Goal: Communication & Community: Participate in discussion

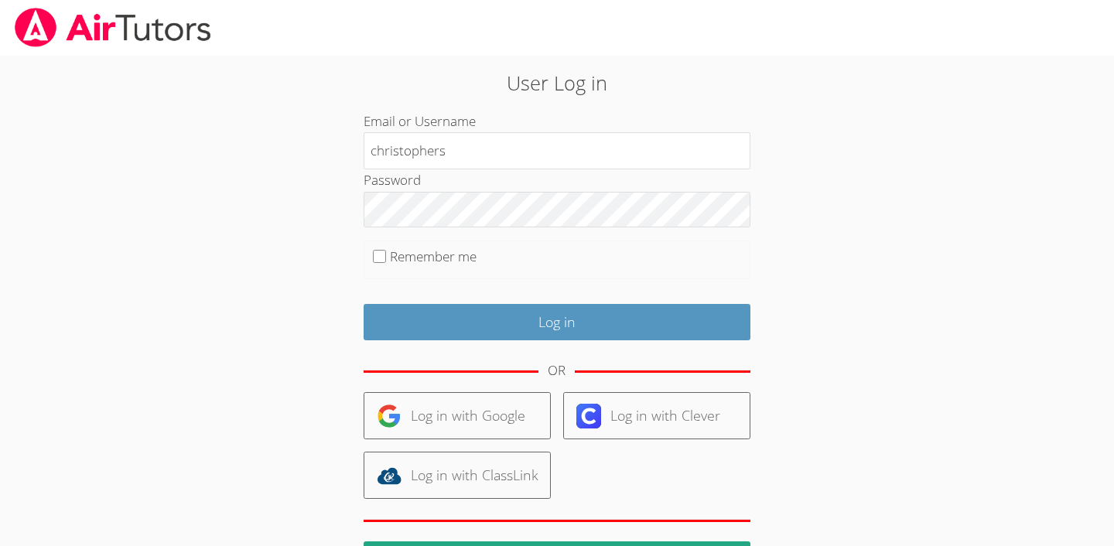
type input "christophers"
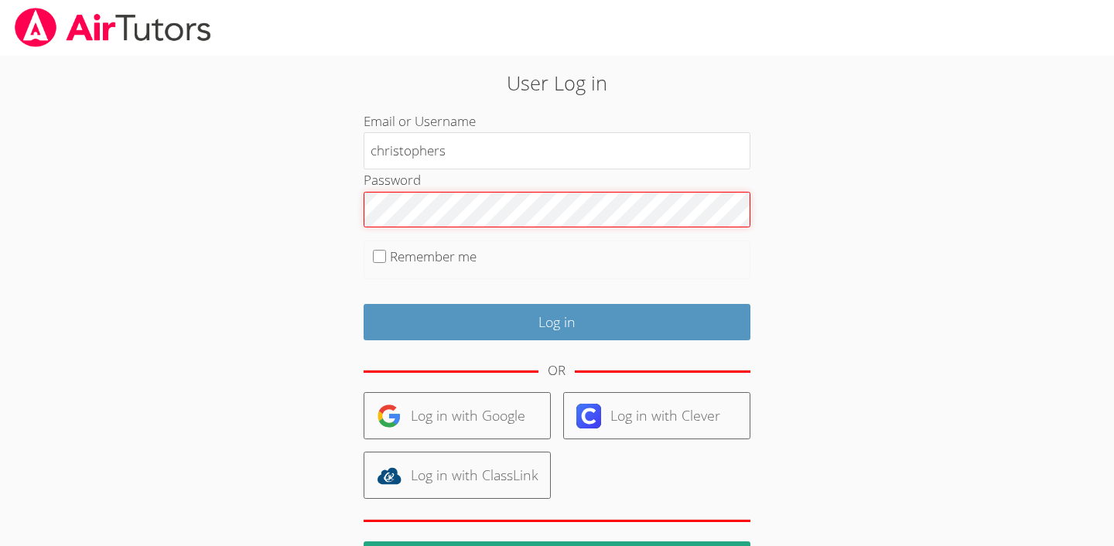
click at [556, 320] on input "Log in" at bounding box center [557, 322] width 387 height 36
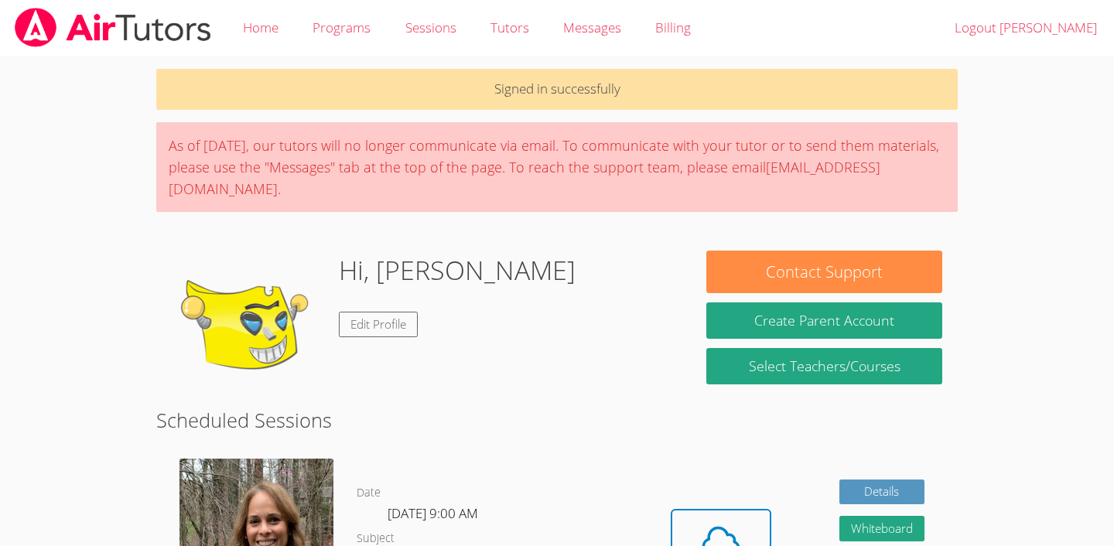
scroll to position [152, 0]
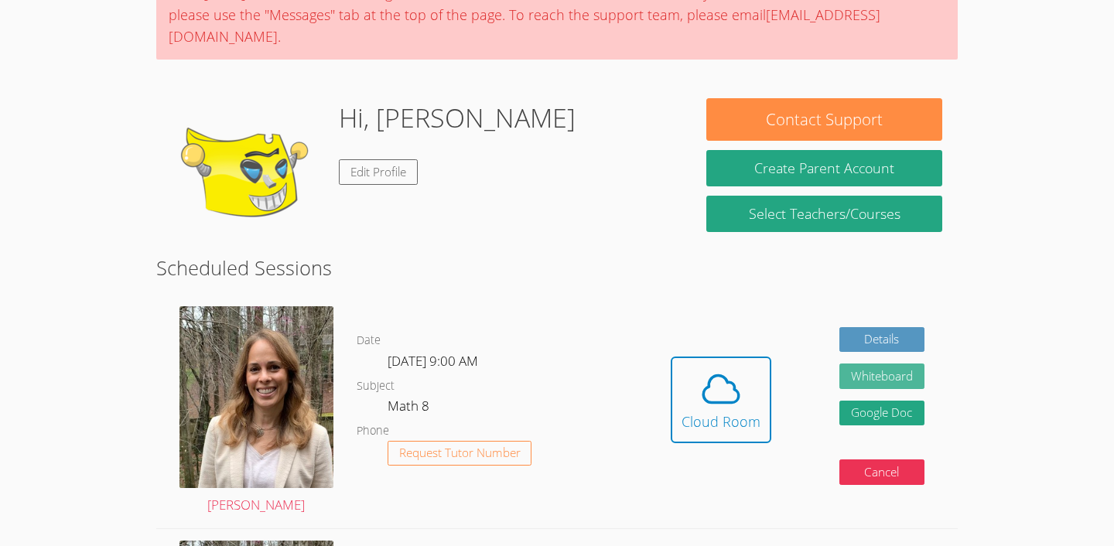
click at [878, 372] on button "Whiteboard" at bounding box center [882, 377] width 85 height 26
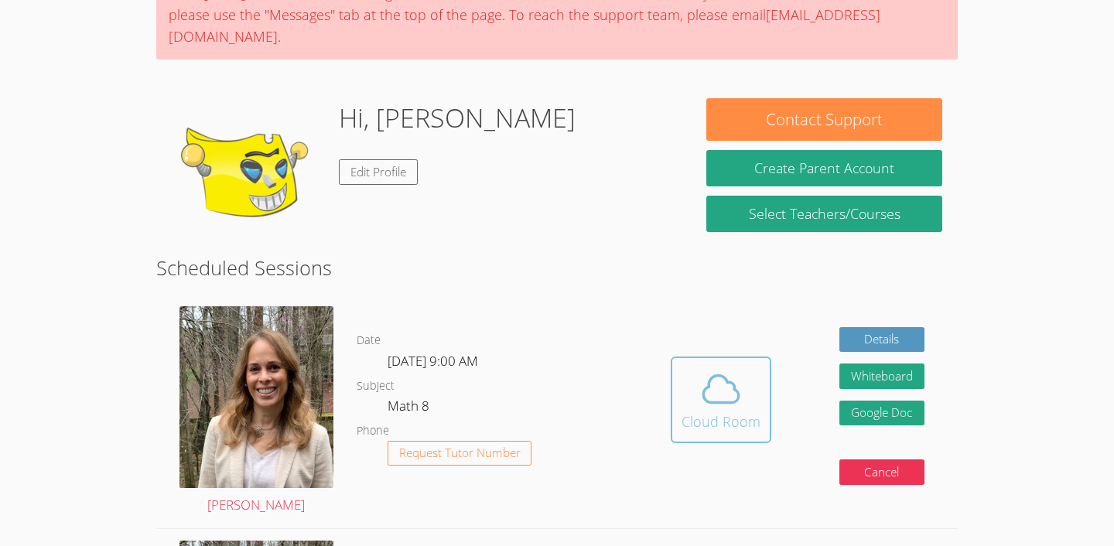
click at [697, 401] on span at bounding box center [721, 389] width 79 height 43
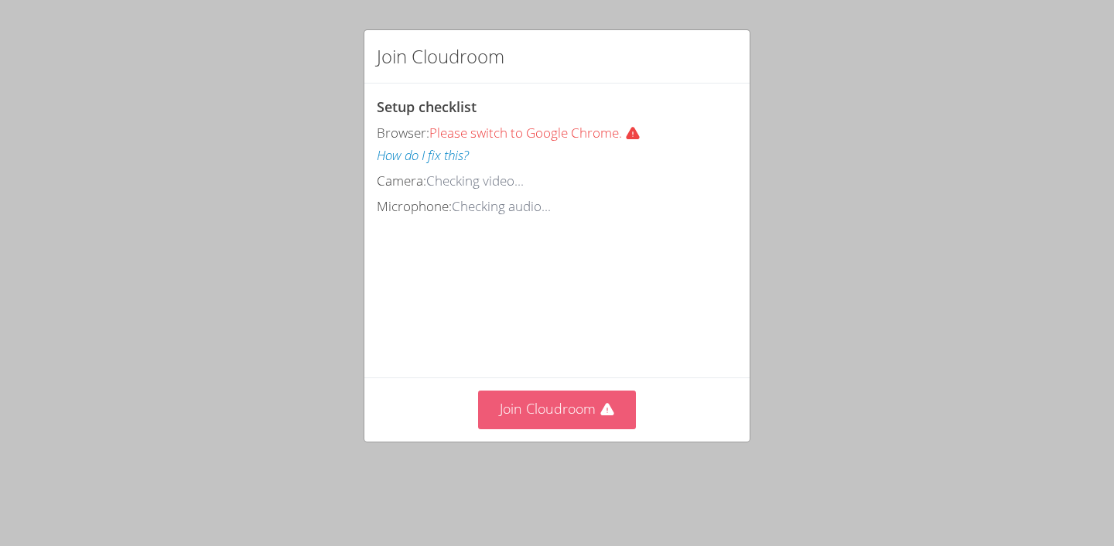
click at [563, 400] on button "Join Cloudroom" at bounding box center [557, 410] width 159 height 38
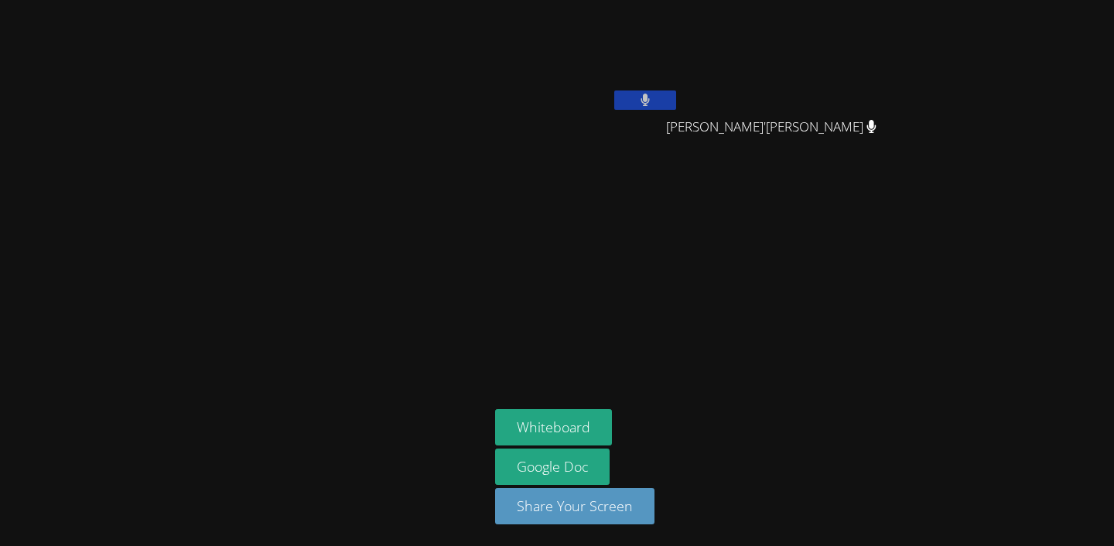
click at [658, 99] on button at bounding box center [645, 100] width 62 height 19
click at [575, 86] on video at bounding box center [587, 58] width 184 height 104
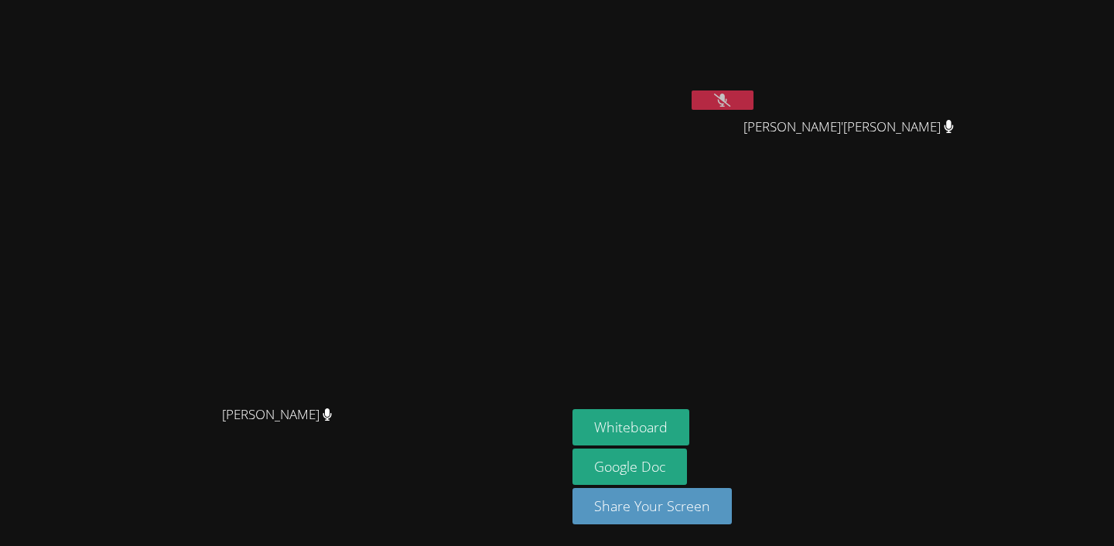
click at [730, 103] on icon at bounding box center [722, 100] width 16 height 13
click at [754, 97] on button at bounding box center [723, 100] width 62 height 19
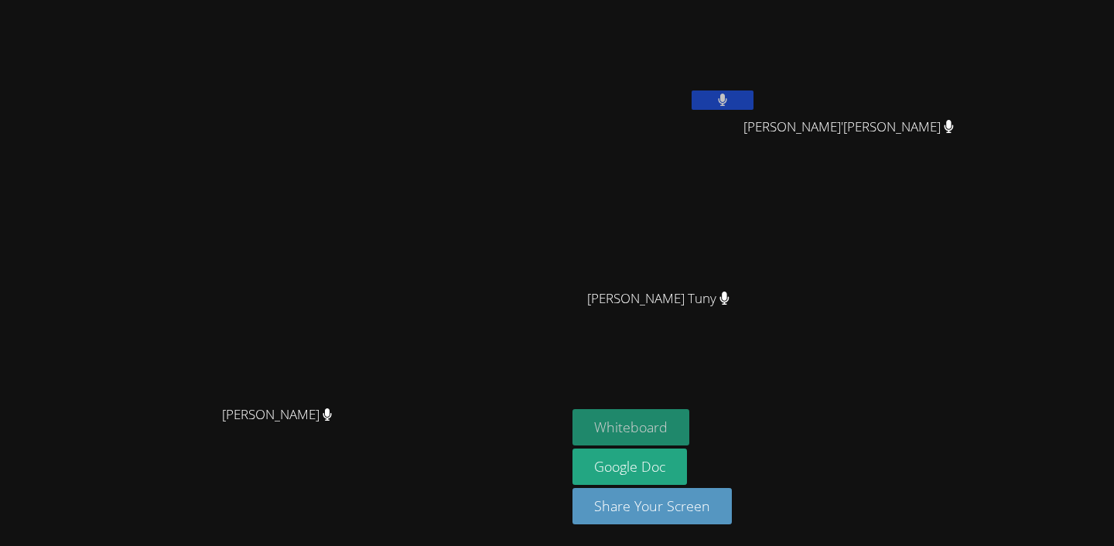
click at [689, 428] on button "Whiteboard" at bounding box center [631, 427] width 117 height 36
click at [727, 101] on icon at bounding box center [722, 100] width 9 height 13
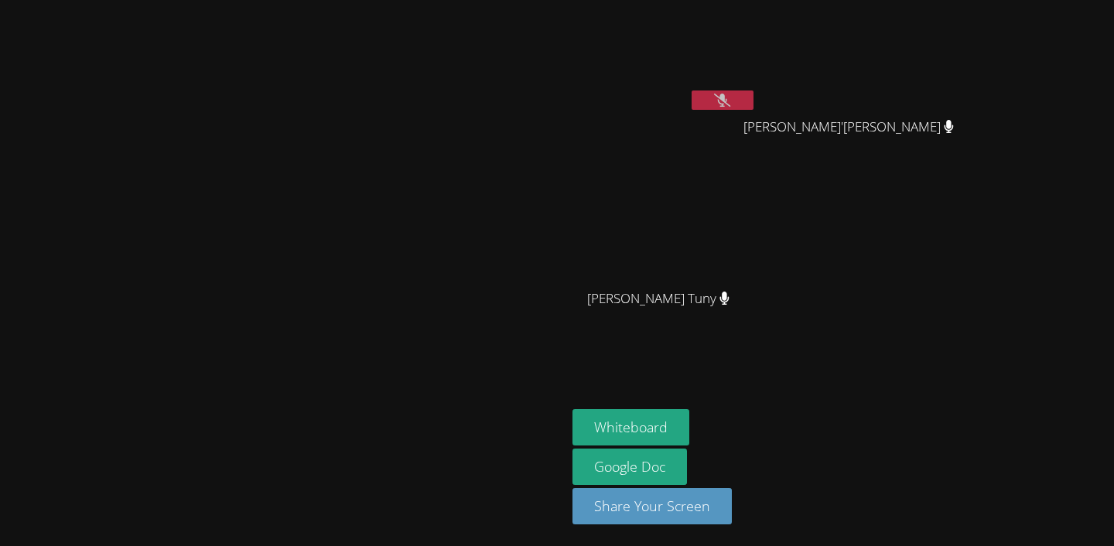
click at [730, 101] on icon at bounding box center [722, 100] width 16 height 13
click at [727, 101] on icon at bounding box center [722, 100] width 9 height 13
click at [730, 101] on icon at bounding box center [722, 100] width 16 height 13
click at [727, 101] on icon at bounding box center [722, 100] width 9 height 13
click at [730, 101] on icon at bounding box center [722, 100] width 16 height 13
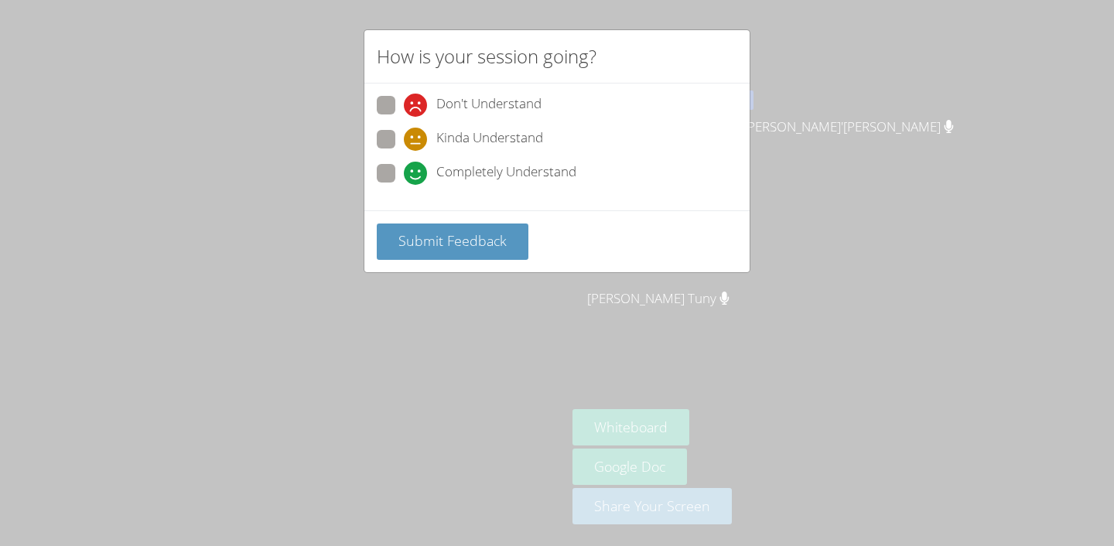
click at [535, 177] on span "Completely Understand" at bounding box center [506, 173] width 140 height 23
click at [417, 177] on input "Completely Understand" at bounding box center [410, 170] width 13 height 13
radio input "true"
click at [501, 234] on span "Submit Feedback" at bounding box center [452, 240] width 108 height 19
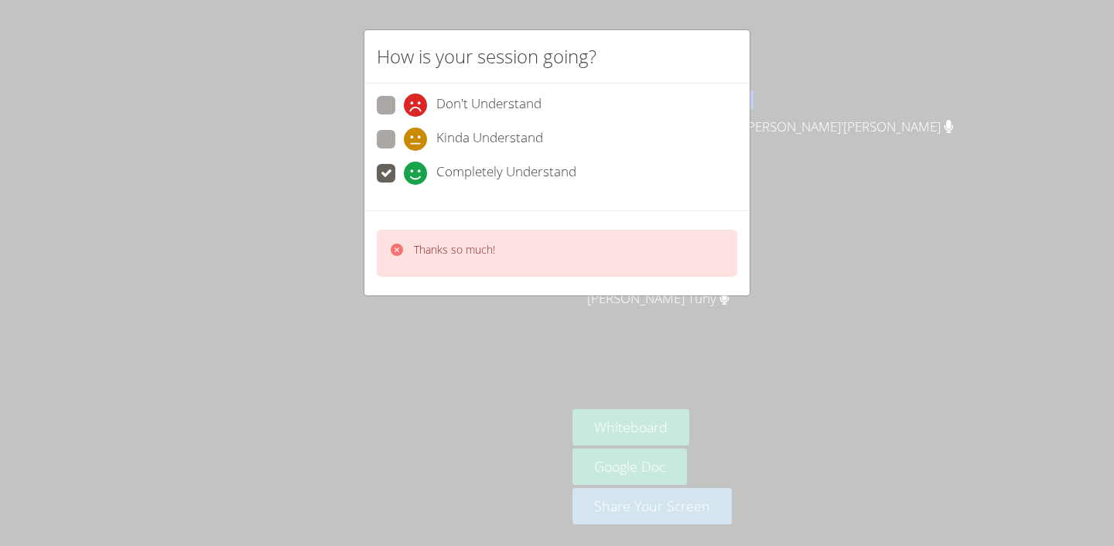
click at [514, 374] on div "How is your session going? Don't Understand Kinda Understand Completely Underst…" at bounding box center [557, 273] width 1114 height 546
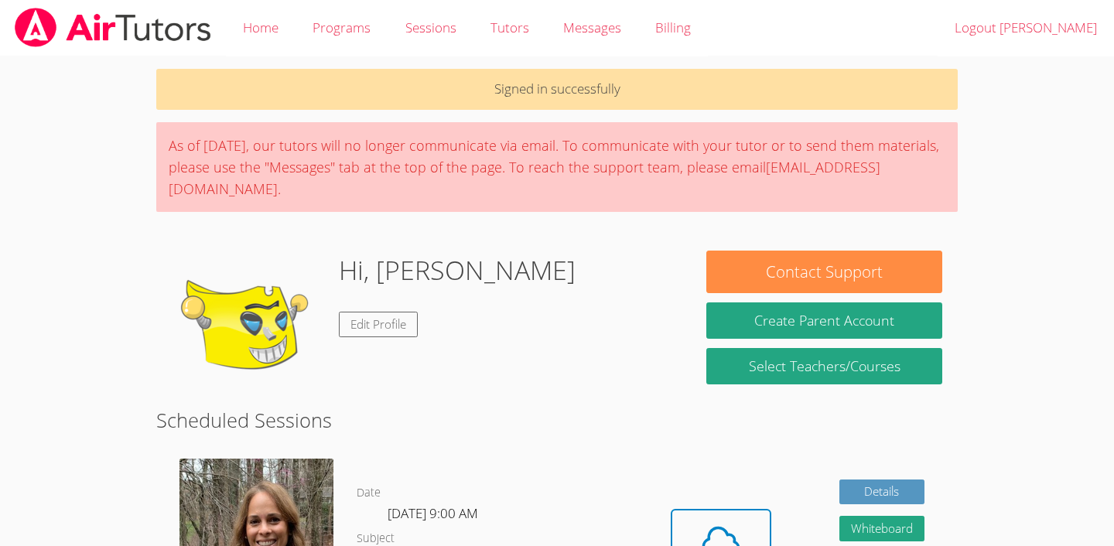
scroll to position [152, 0]
